Goal: Check status: Check status

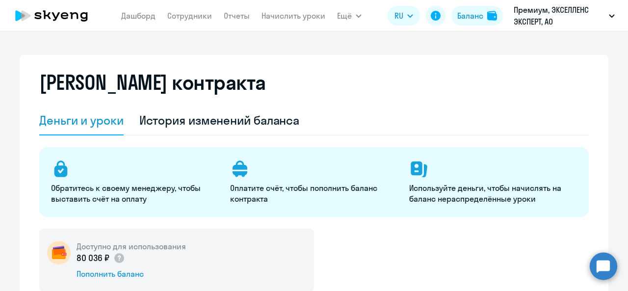
select select "english_adult_not_native_speaker"
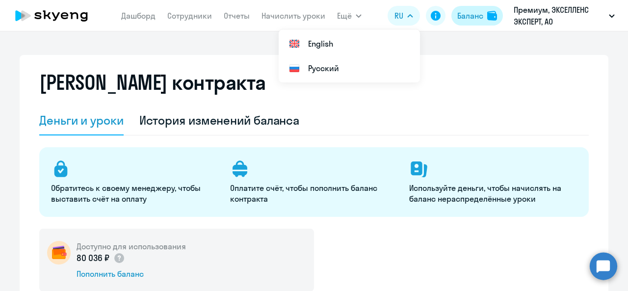
click at [463, 11] on div "Баланс" at bounding box center [470, 16] width 26 height 12
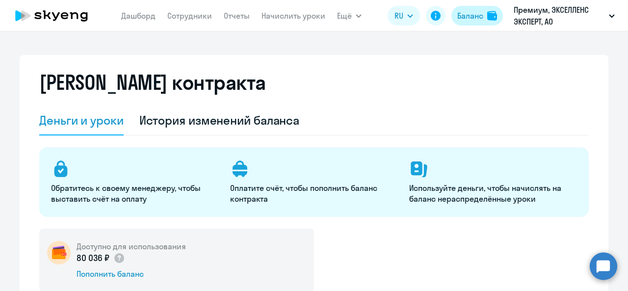
click at [483, 20] on button "Баланс" at bounding box center [476, 16] width 51 height 20
click at [348, 15] on span "Ещё" at bounding box center [344, 16] width 15 height 12
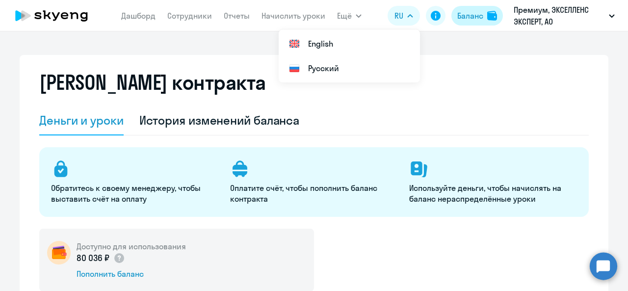
click at [462, 21] on div "Баланс" at bounding box center [470, 16] width 26 height 12
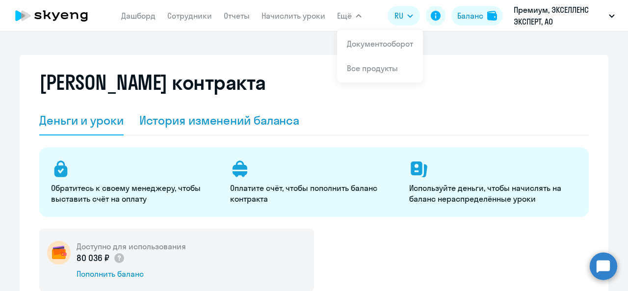
click at [195, 114] on div "История изменений баланса" at bounding box center [219, 120] width 160 height 16
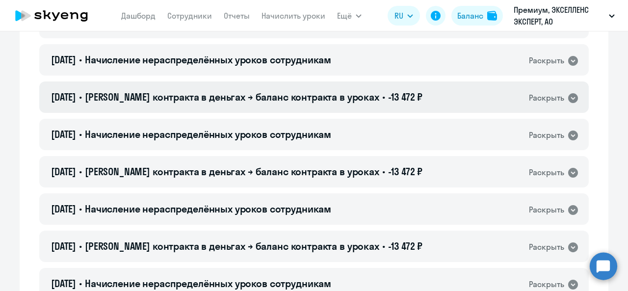
scroll to position [294, 0]
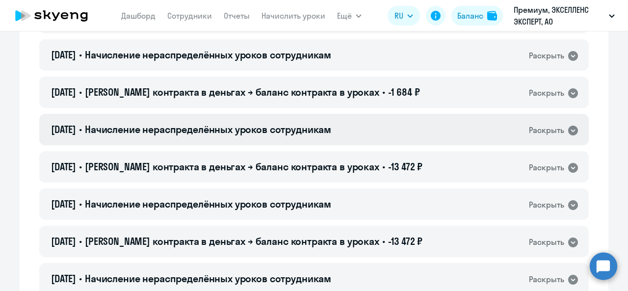
click at [319, 128] on span "Начисление нераспределённых уроков сотрудникам" at bounding box center [208, 129] width 246 height 12
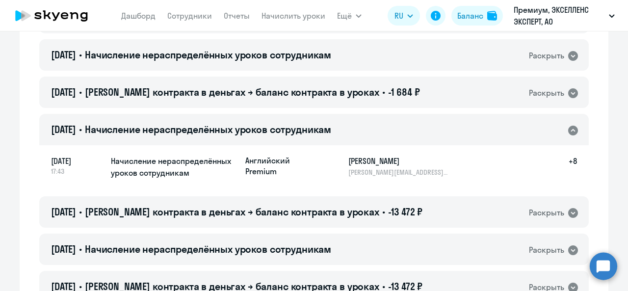
click at [319, 128] on span "Начисление нераспределённых уроков сотрудникам" at bounding box center [208, 129] width 246 height 12
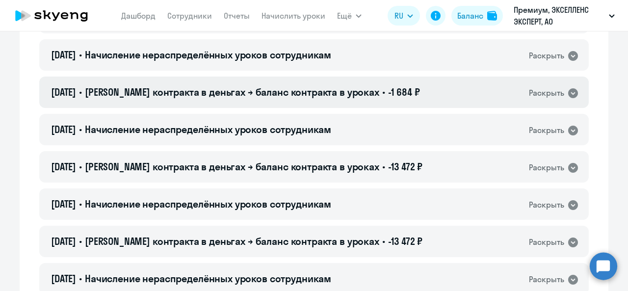
click at [329, 98] on span "[PERSON_NAME] контракта в деньгах → баланс контракта в уроках" at bounding box center [232, 92] width 294 height 12
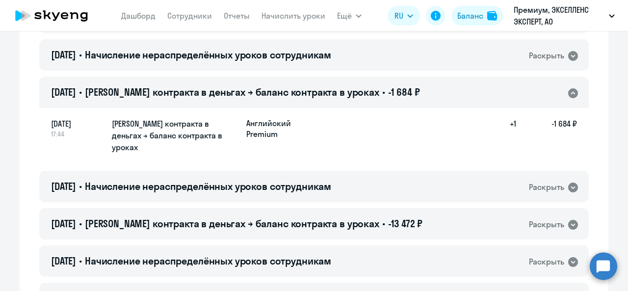
click at [329, 98] on span "[PERSON_NAME] контракта в деньгах → баланс контракта в уроках" at bounding box center [232, 92] width 294 height 12
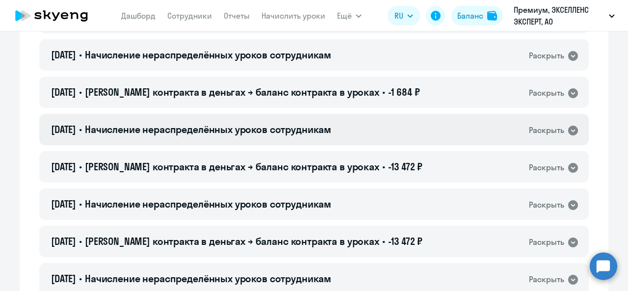
click at [346, 132] on div "[DATE] • Начисление нераспределённых уроков сотрудникам Раскрыть" at bounding box center [313, 129] width 549 height 31
